Goal: Information Seeking & Learning: Learn about a topic

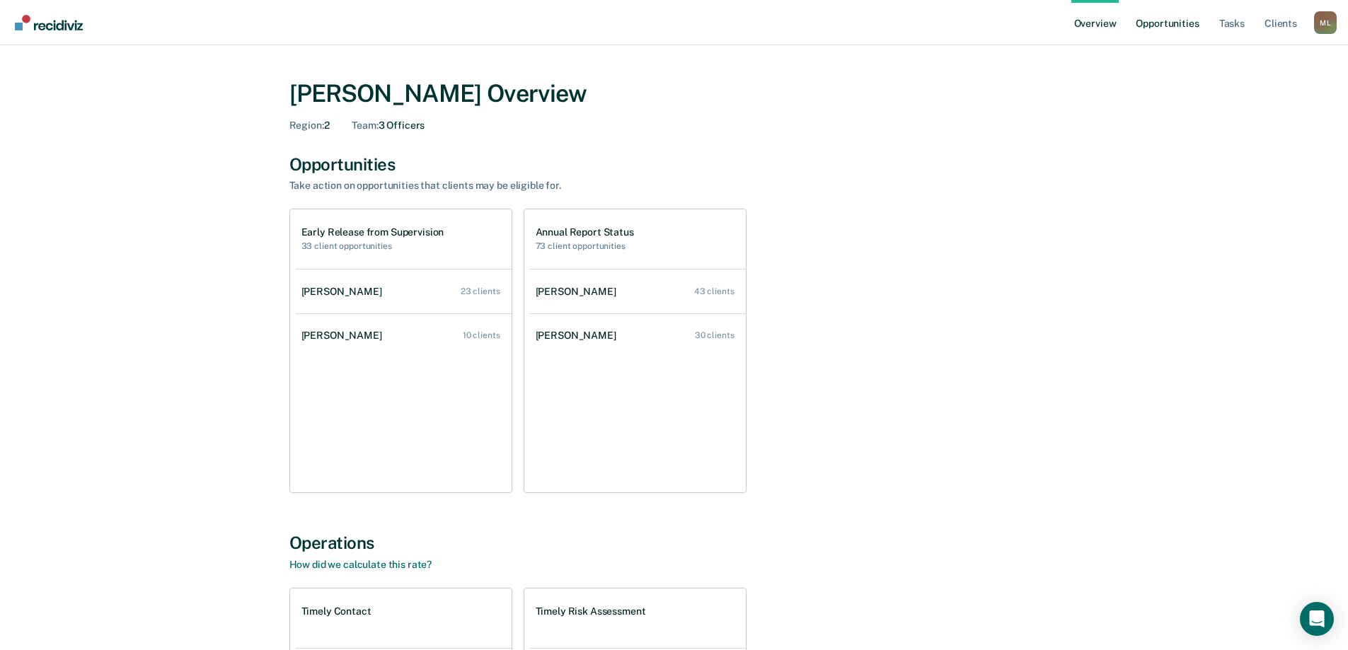
click at [1179, 31] on link "Opportunities" at bounding box center [1167, 22] width 69 height 45
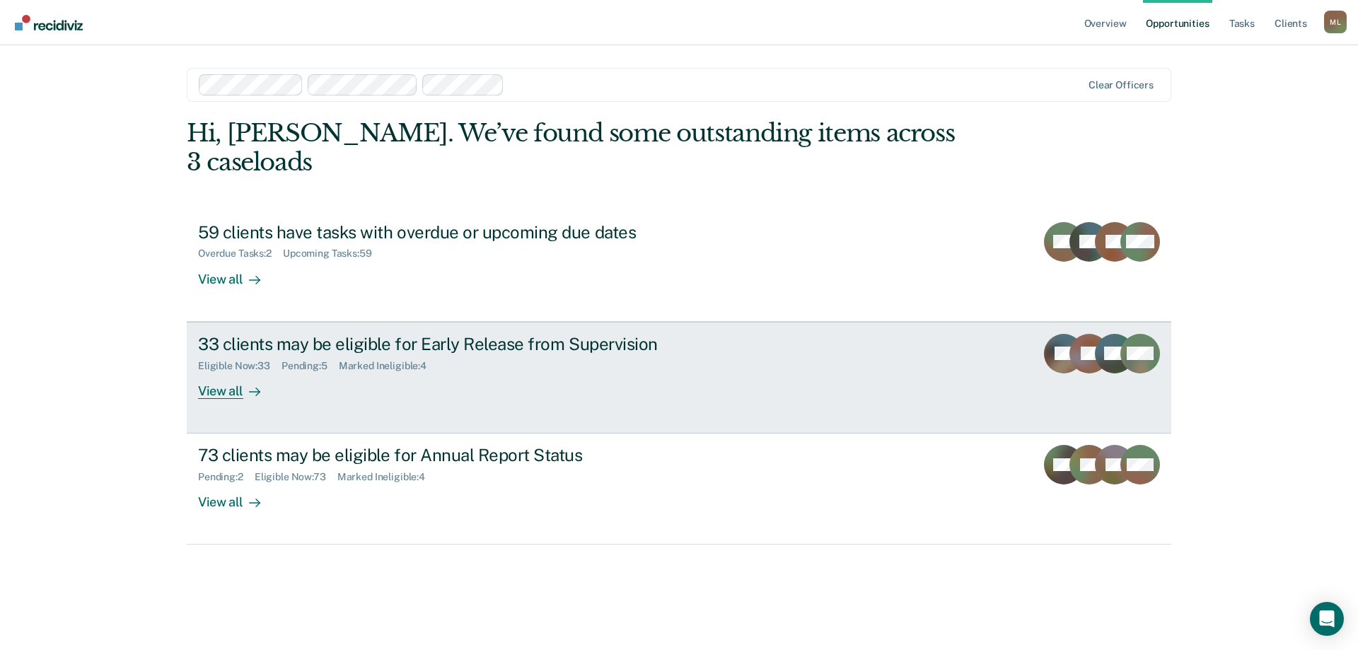
click at [240, 371] on div "View all" at bounding box center [237, 385] width 79 height 28
